Goal: Task Accomplishment & Management: Use online tool/utility

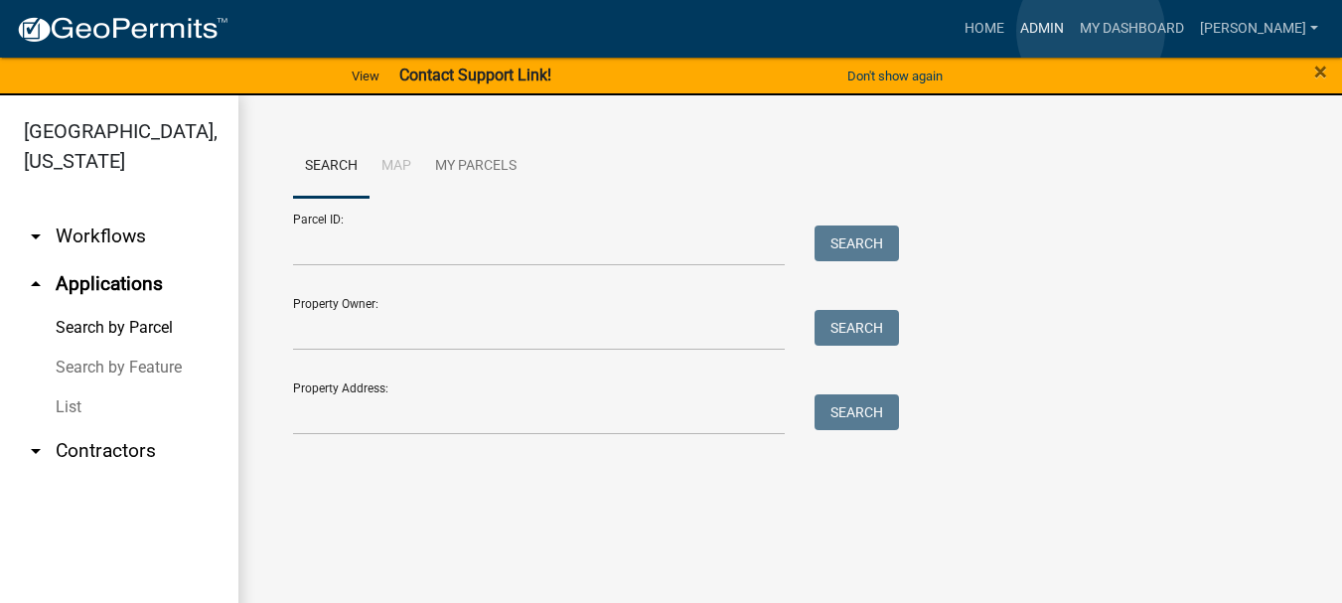
click at [1072, 31] on link "Admin" at bounding box center [1042, 29] width 60 height 38
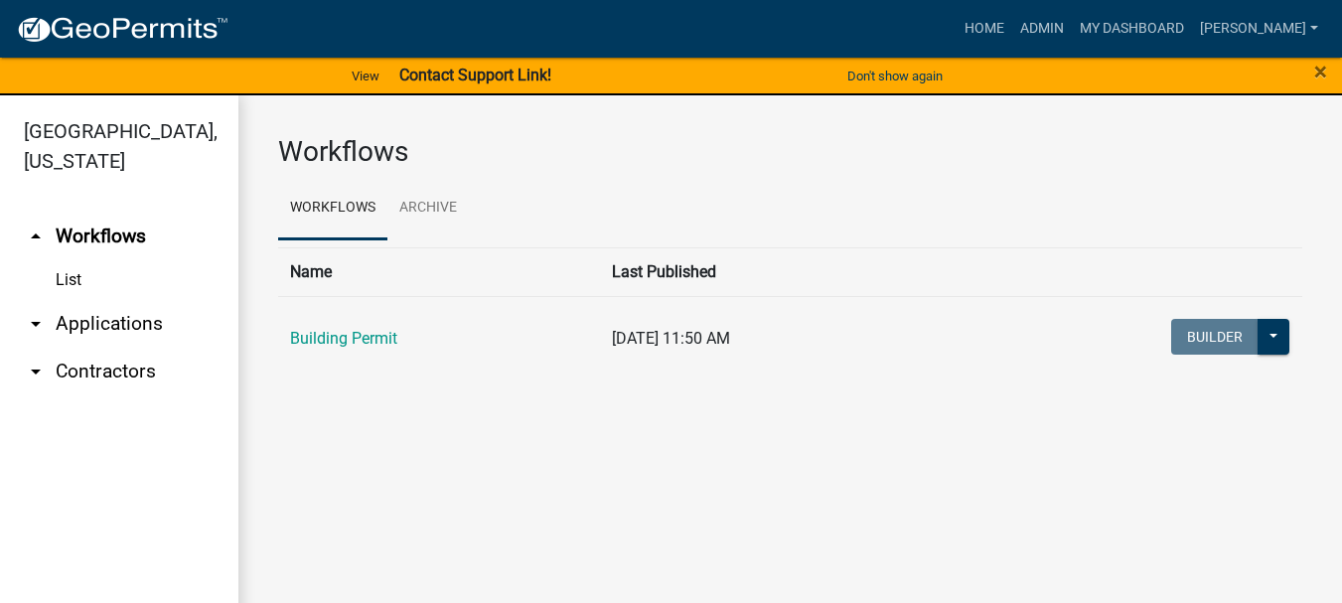
click at [144, 300] on link "arrow_drop_down Applications" at bounding box center [119, 324] width 238 height 48
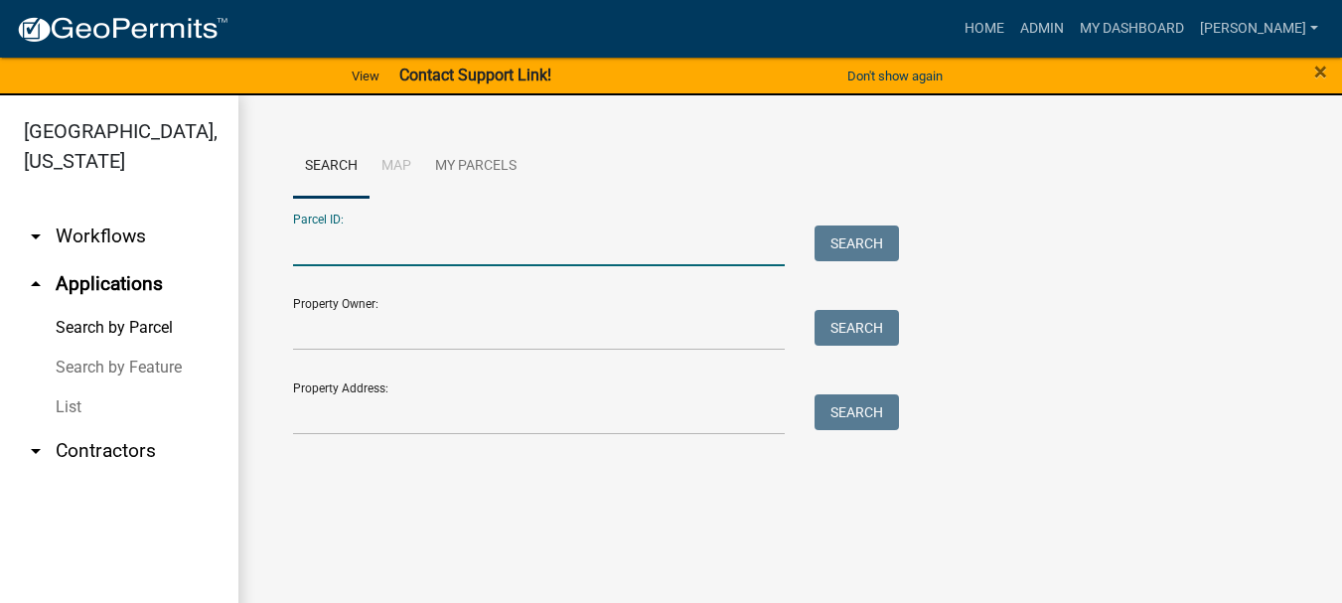
click at [359, 242] on input "Parcel ID:" at bounding box center [539, 245] width 492 height 41
paste input "64-09-29-427-005.000-019"
type input "64-09-29-427-005.000-019"
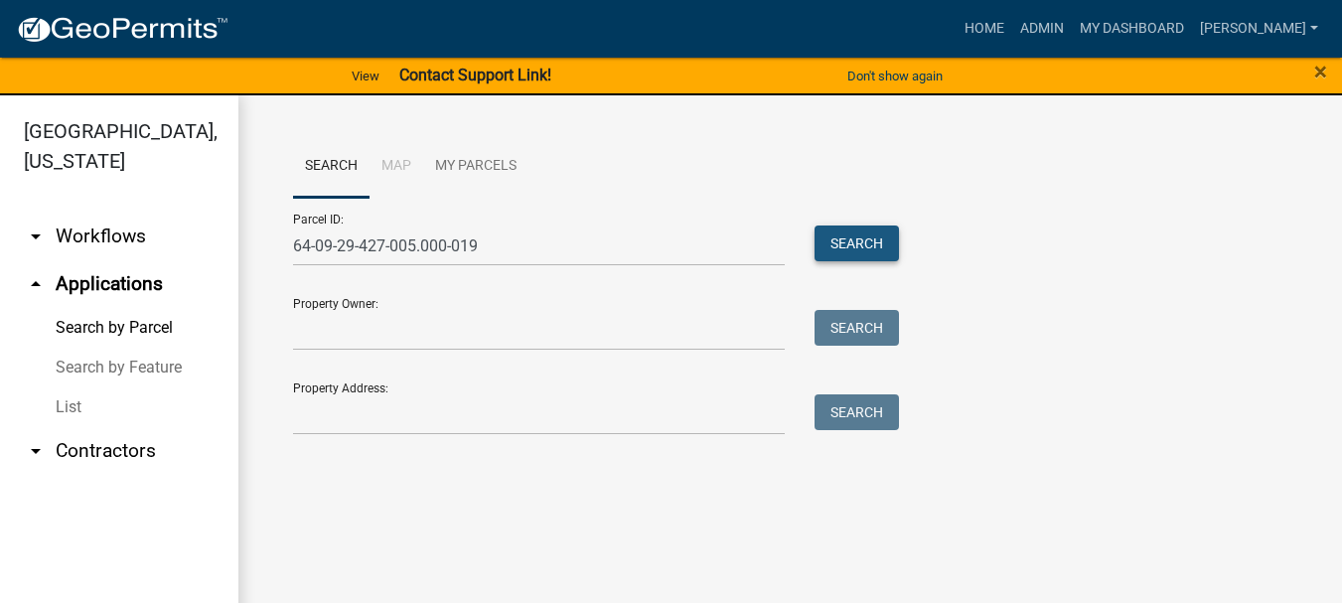
click at [868, 238] on button "Search" at bounding box center [857, 243] width 84 height 36
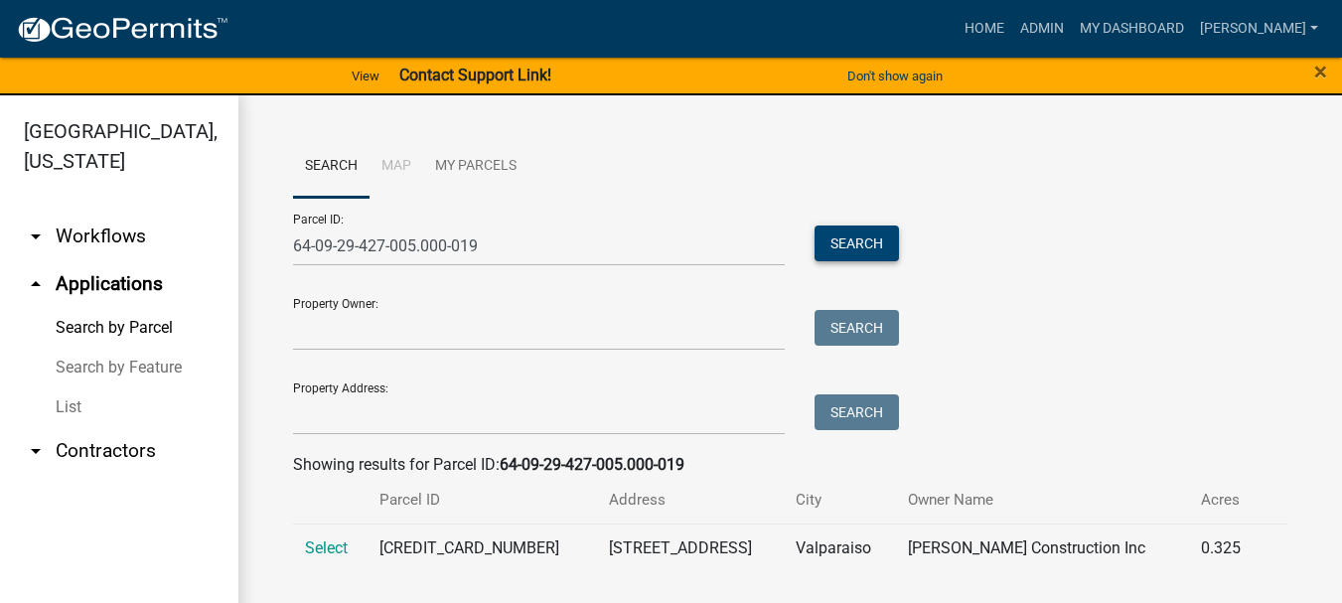
scroll to position [1, 0]
click at [312, 542] on span "Select" at bounding box center [326, 546] width 43 height 19
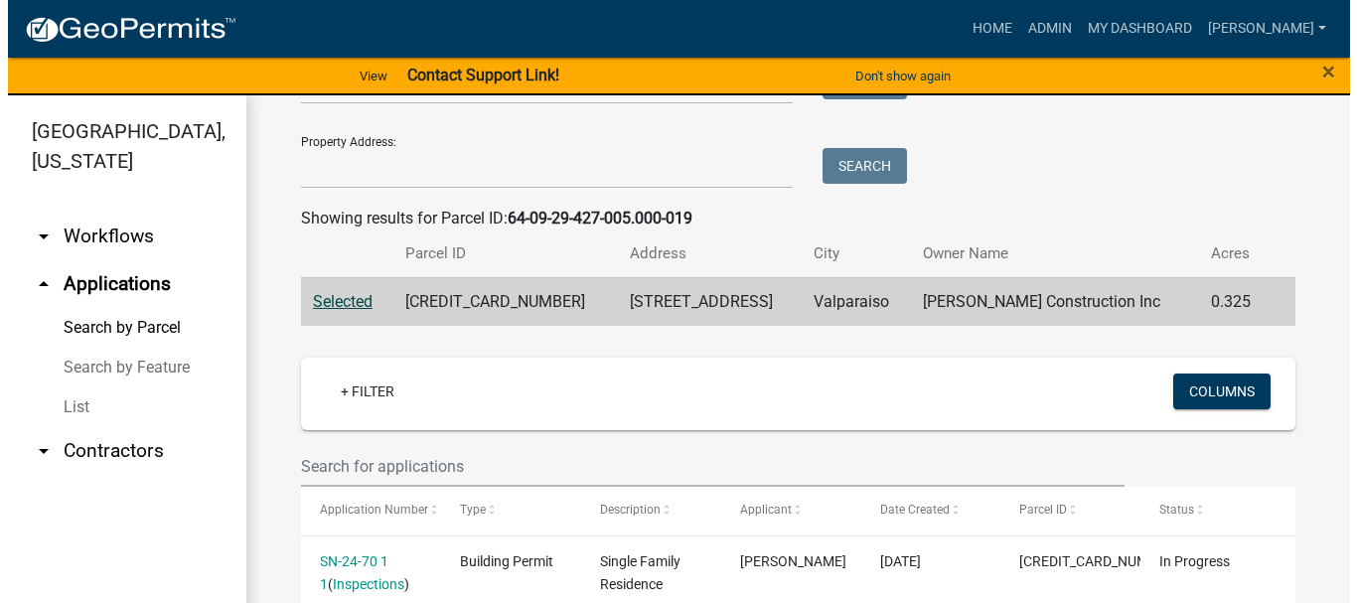
scroll to position [346, 0]
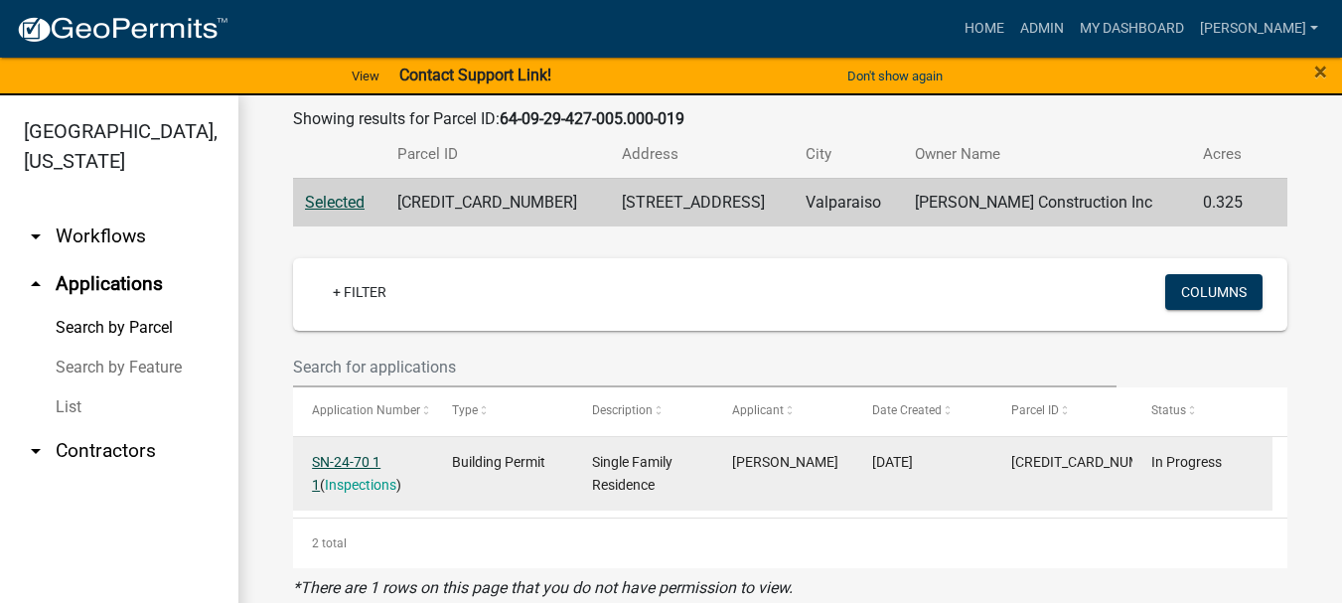
click at [366, 463] on link "SN-24-70 1 1" at bounding box center [346, 473] width 69 height 39
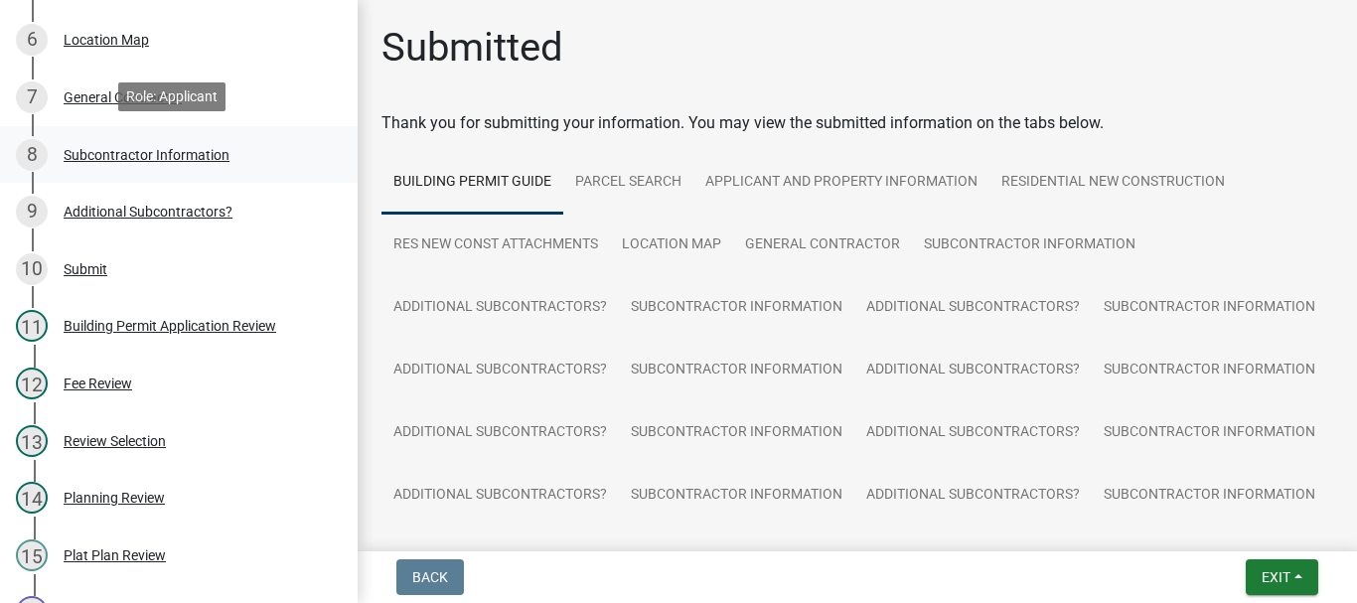
scroll to position [596, 0]
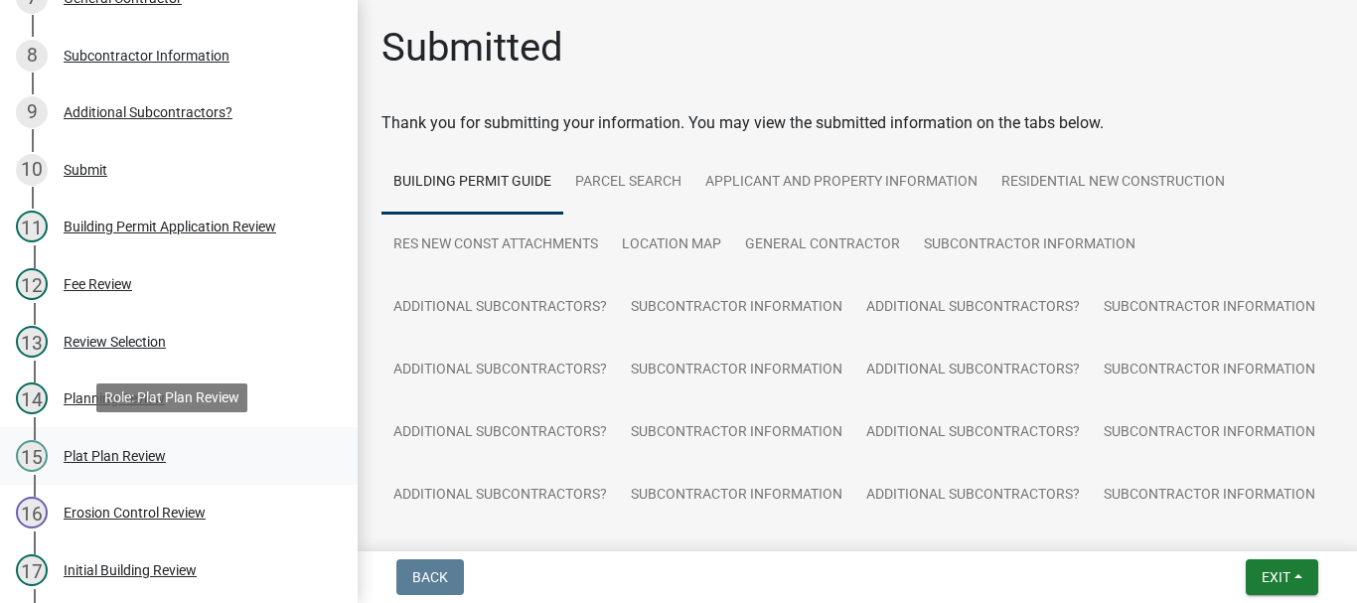
click at [133, 452] on div "Plat Plan Review" at bounding box center [115, 456] width 102 height 14
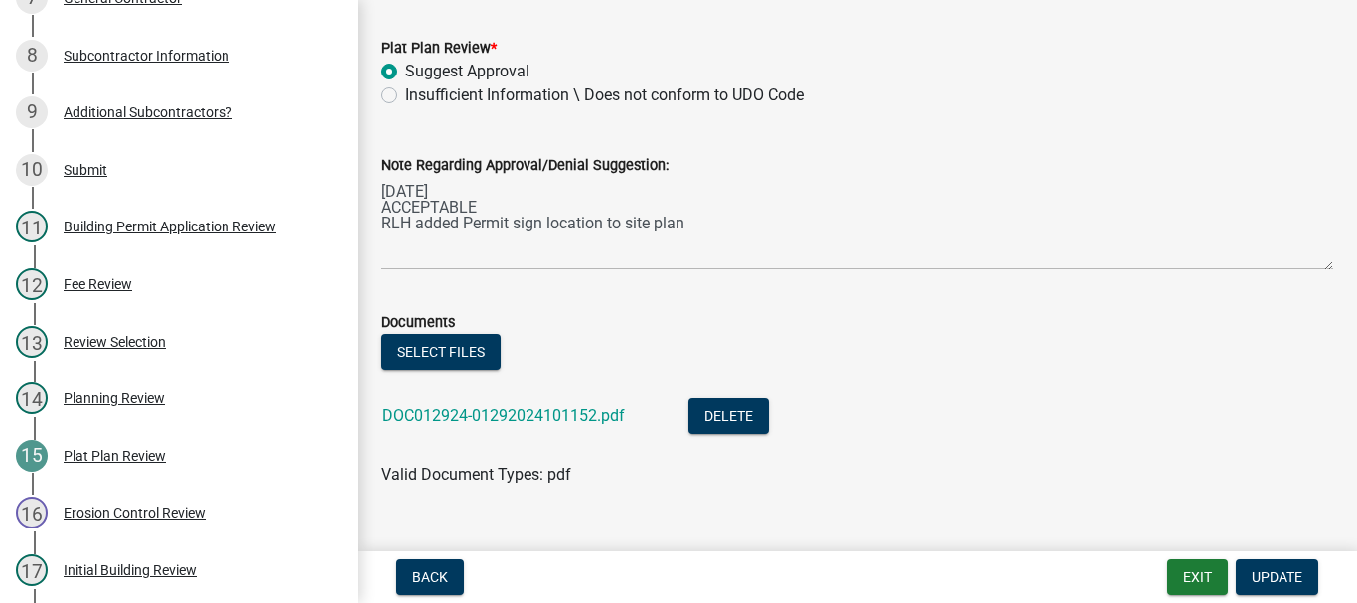
scroll to position [138, 0]
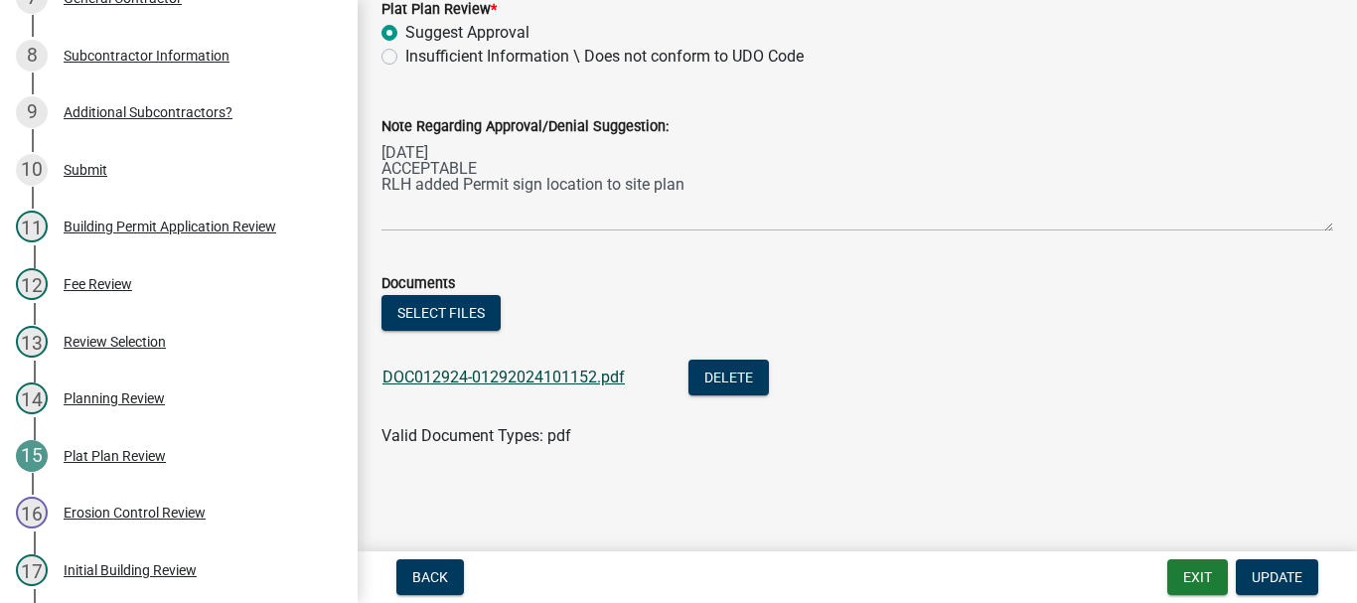
click at [521, 382] on link "DOC012924-01292024101152.pdf" at bounding box center [503, 377] width 242 height 19
